Goal: Understand process/instructions

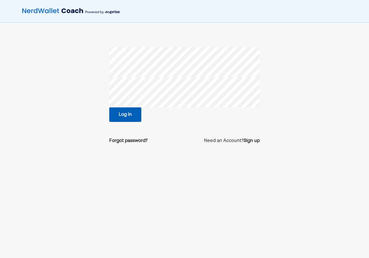
click at [134, 113] on button "Log in" at bounding box center [125, 114] width 32 height 14
click at [128, 111] on button "Log in" at bounding box center [125, 114] width 32 height 14
click at [126, 109] on button "Log in" at bounding box center [125, 114] width 32 height 14
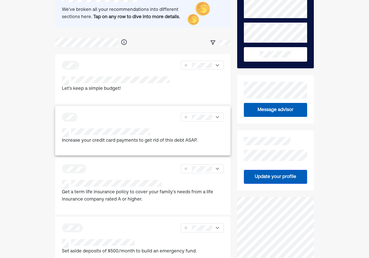
scroll to position [47, 0]
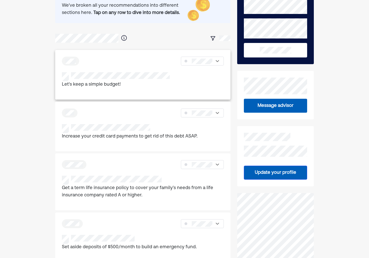
click at [128, 83] on p "Let's keep a simple budget!" at bounding box center [116, 84] width 108 height 7
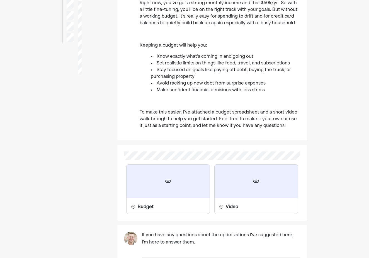
scroll to position [116, 0]
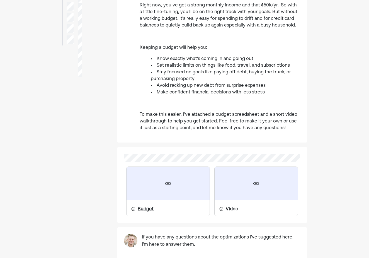
click at [177, 177] on div at bounding box center [168, 183] width 83 height 33
